Goal: Navigation & Orientation: Find specific page/section

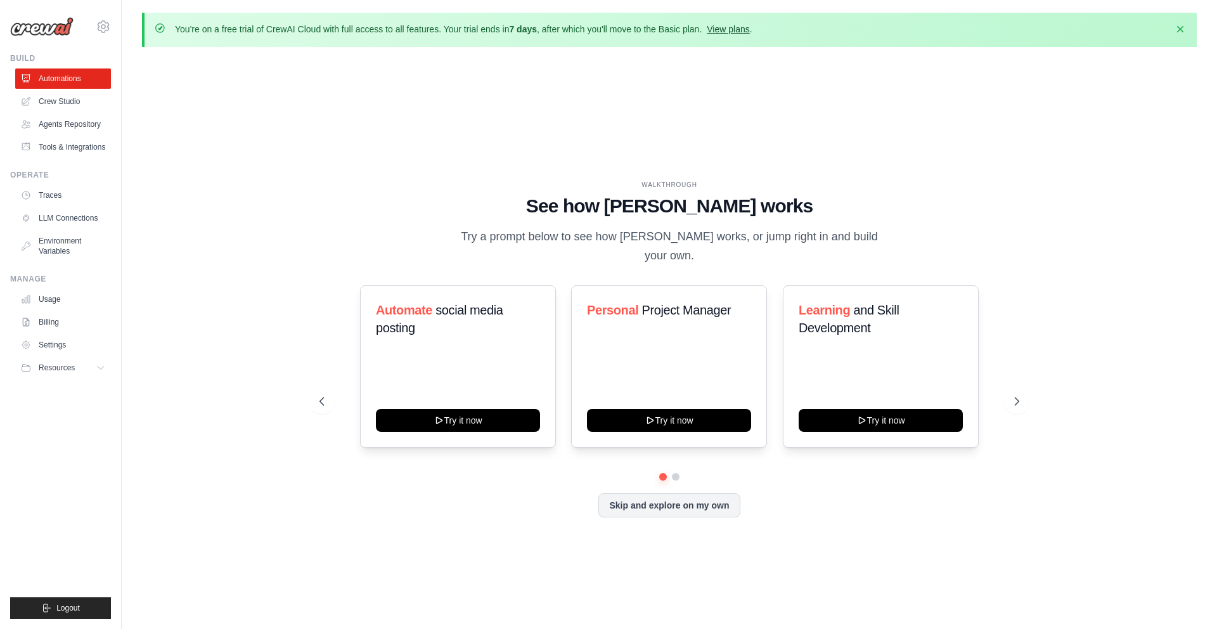
click at [725, 28] on link "View plans" at bounding box center [728, 29] width 42 height 10
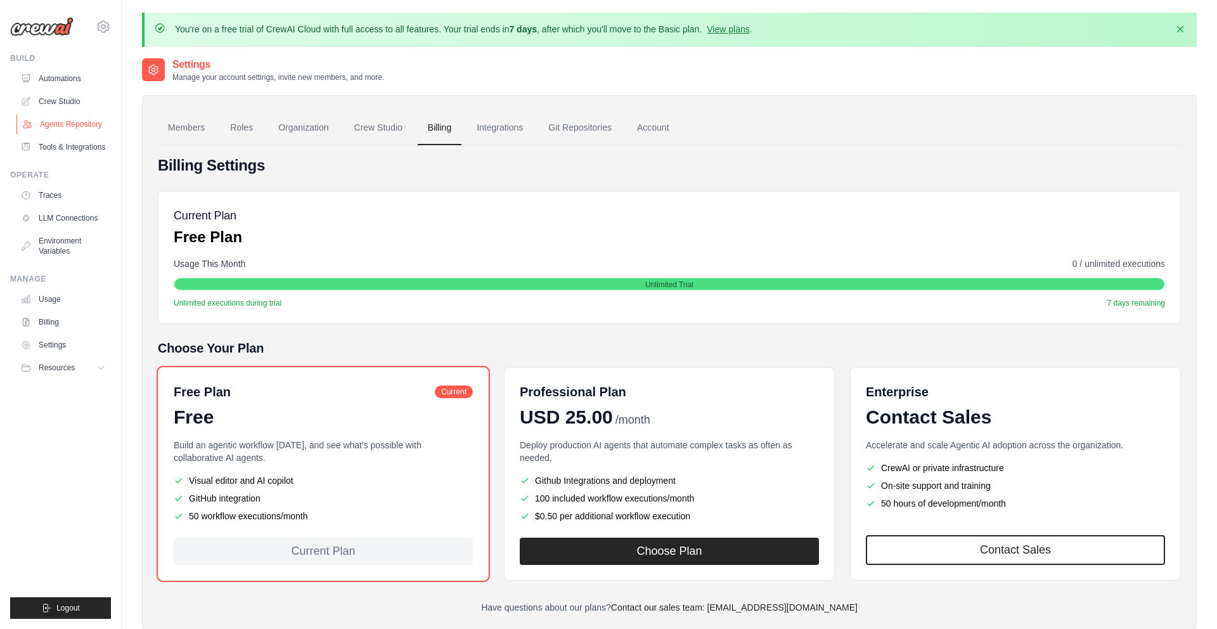
click at [63, 125] on link "Agents Repository" at bounding box center [64, 124] width 96 height 20
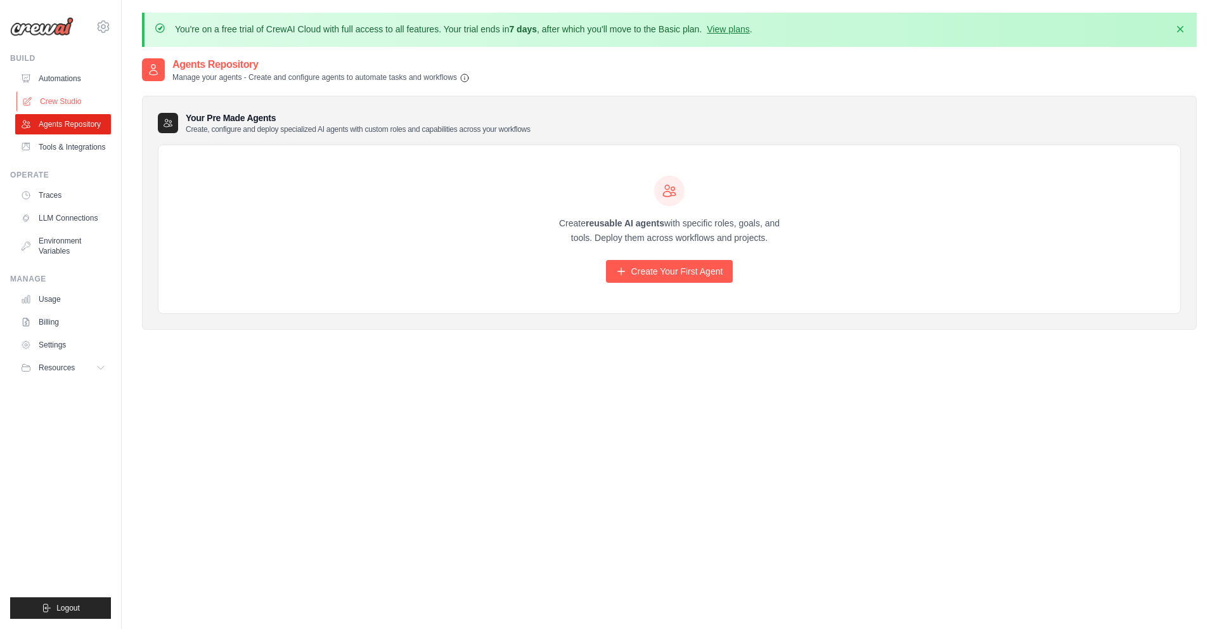
click at [58, 102] on link "Crew Studio" at bounding box center [64, 101] width 96 height 20
